Goal: Information Seeking & Learning: Learn about a topic

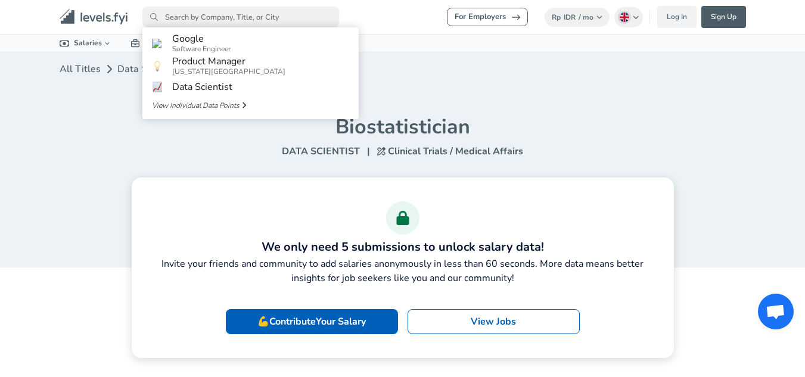
click at [226, 22] on input "primary" at bounding box center [240, 17] width 197 height 21
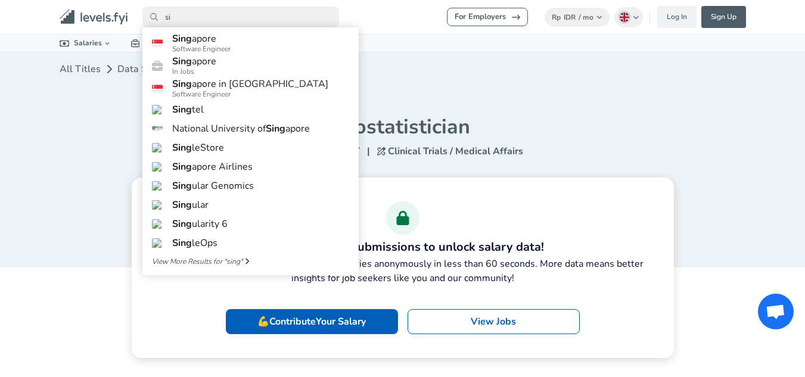
type input "s"
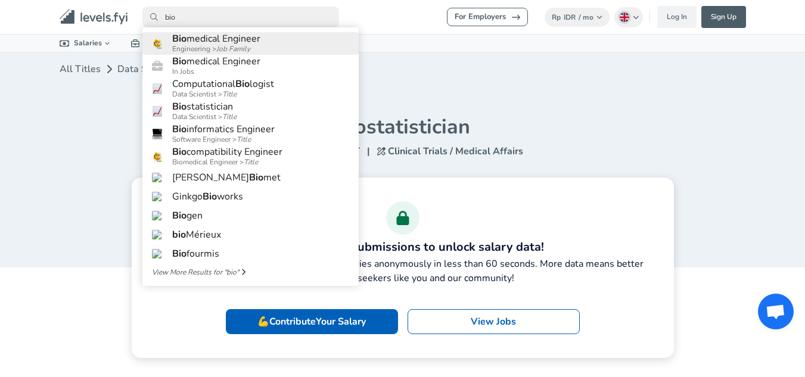
type input "bio"
click at [172, 36] on span "Bio" at bounding box center [179, 38] width 14 height 13
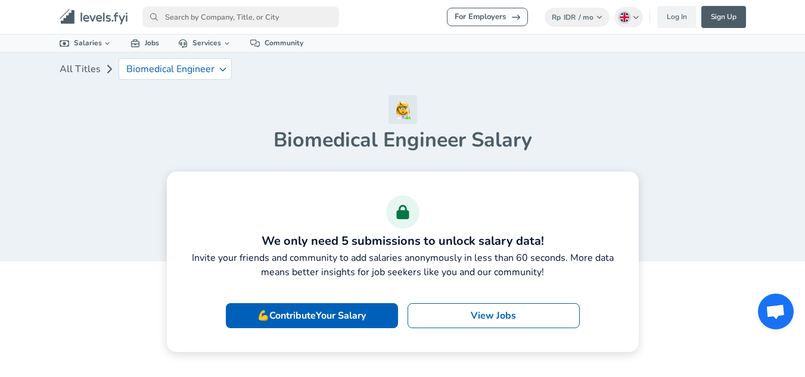
click at [441, 153] on h1 "Biomedical Engineer Salary" at bounding box center [403, 140] width 687 height 25
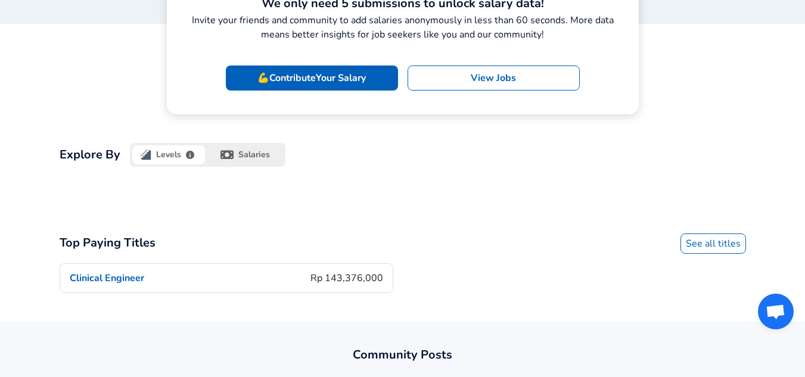
scroll to position [237, 0]
click at [222, 150] on icon "button" at bounding box center [228, 156] width 14 height 12
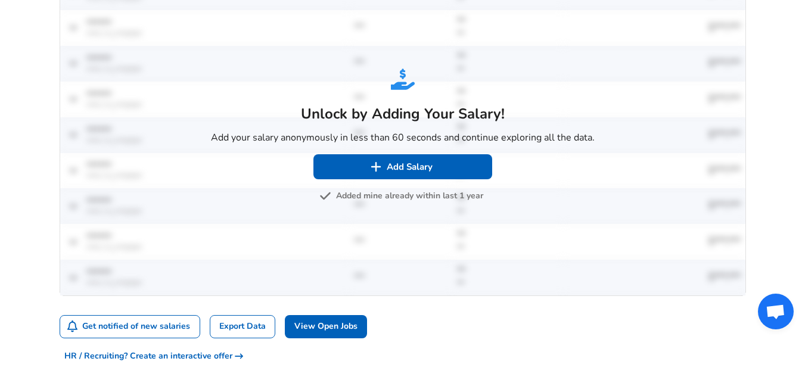
scroll to position [568, 0]
